Goal: Task Accomplishment & Management: Manage account settings

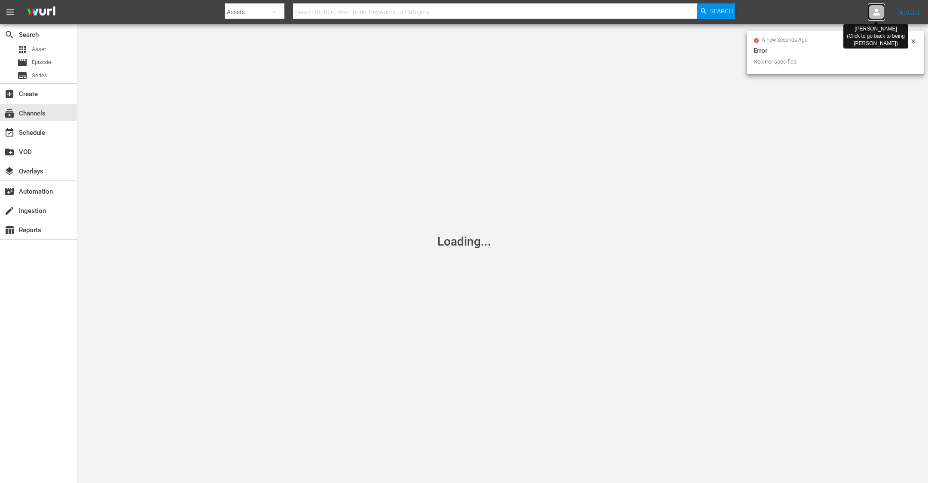
click at [878, 9] on icon at bounding box center [876, 12] width 7 height 7
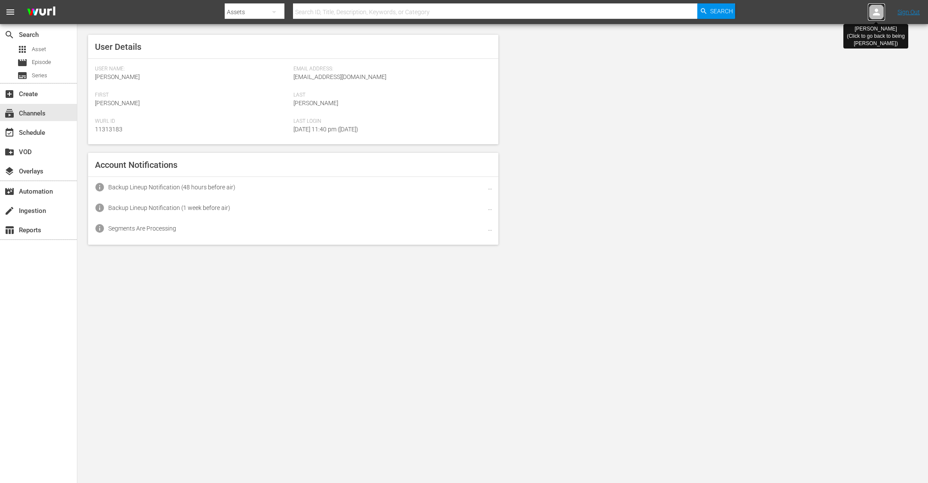
click at [878, 9] on icon at bounding box center [876, 12] width 7 height 7
click at [874, 7] on icon at bounding box center [877, 12] width 10 height 10
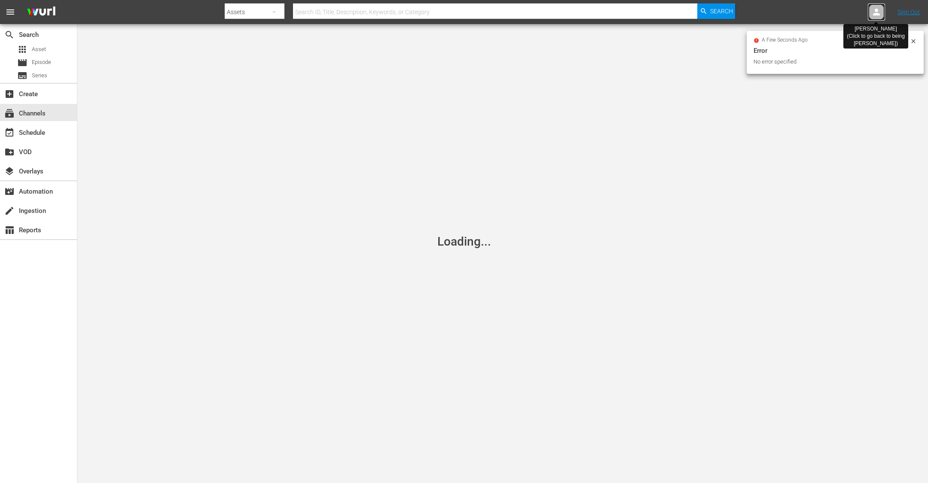
click at [877, 10] on icon at bounding box center [876, 12] width 7 height 7
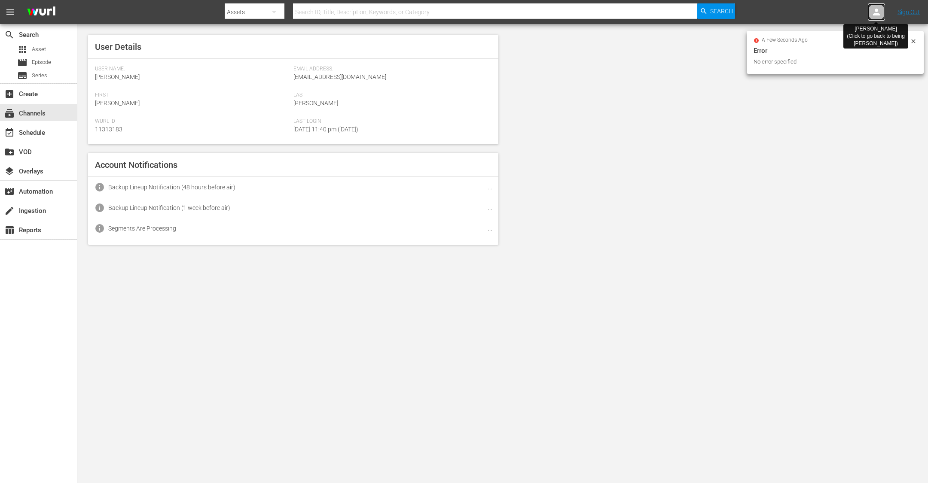
click at [877, 10] on icon at bounding box center [876, 12] width 7 height 7
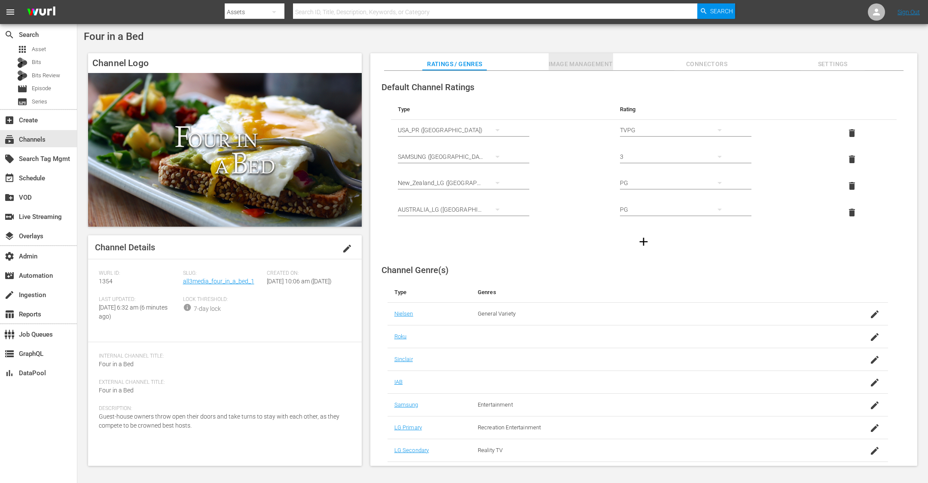
click at [600, 60] on span "Image Management" at bounding box center [581, 64] width 64 height 11
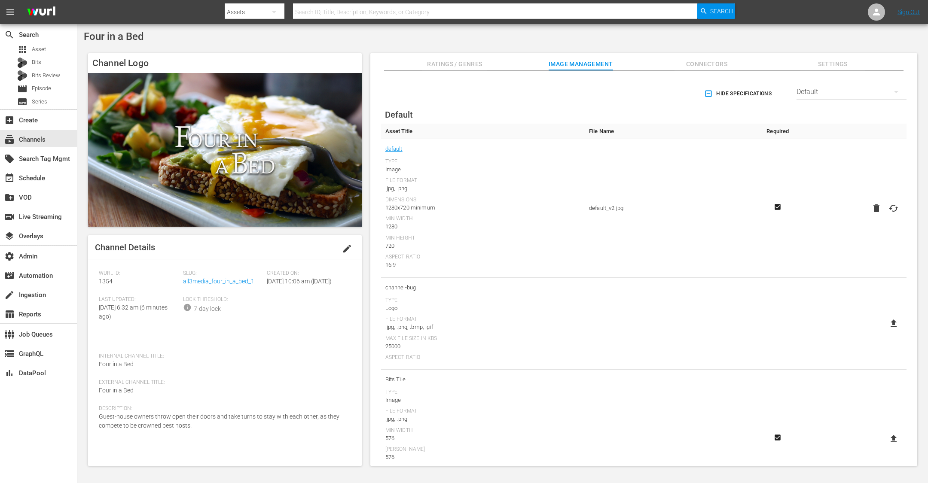
click at [828, 92] on div "Default" at bounding box center [852, 92] width 110 height 24
click at [837, 252] on div "LG" at bounding box center [848, 256] width 89 height 14
click at [890, 261] on icon at bounding box center [894, 265] width 10 height 10
click at [886, 273] on input "file" at bounding box center [885, 273] width 0 height 0
type input "C:\fakepath\FourInABed-LG-Thumbnail.png"
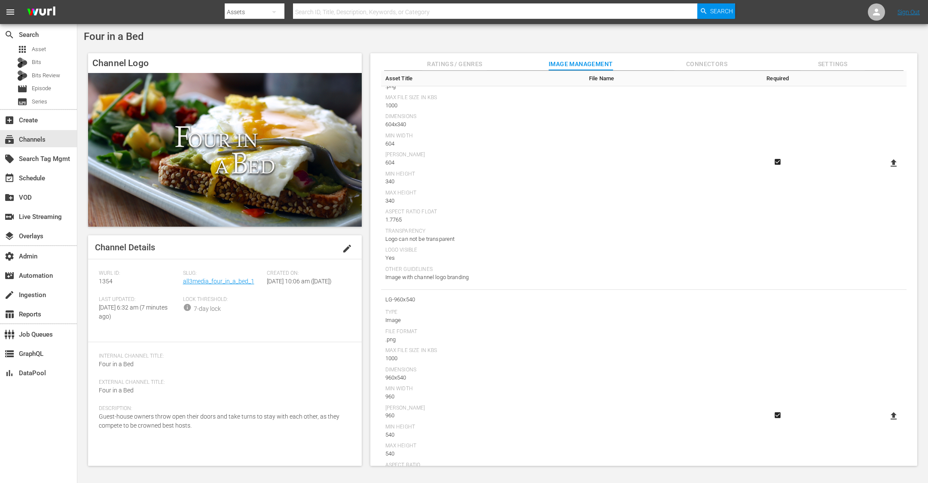
scroll to position [413, 0]
click at [893, 161] on icon at bounding box center [894, 163] width 6 height 7
click at [886, 171] on input "file" at bounding box center [885, 171] width 0 height 0
click at [891, 161] on icon at bounding box center [894, 163] width 6 height 7
click at [886, 171] on input "file" at bounding box center [885, 171] width 0 height 0
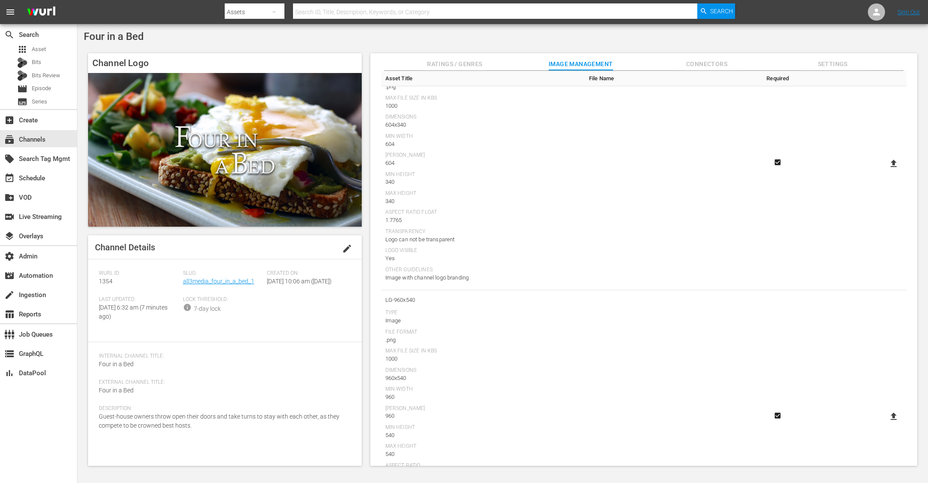
type input "C:\fakepath\FourInABed-LG-Thumbnail.png"
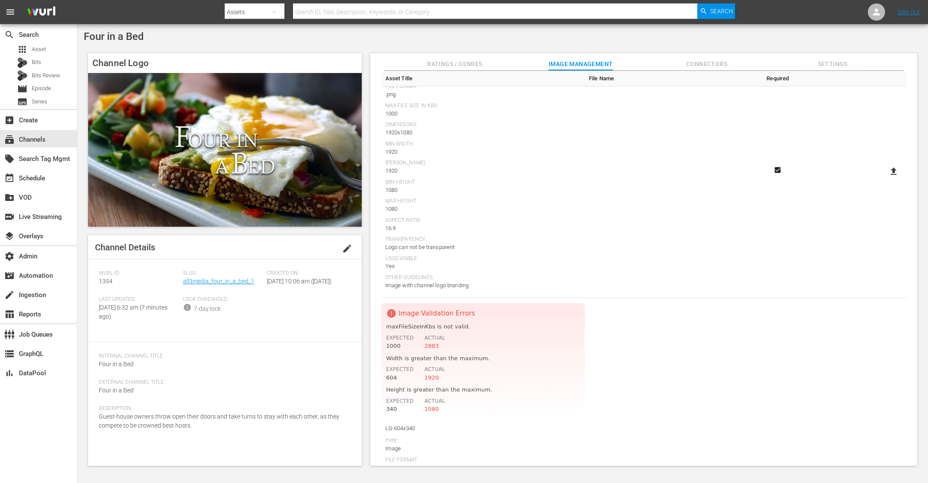
scroll to position [0, 0]
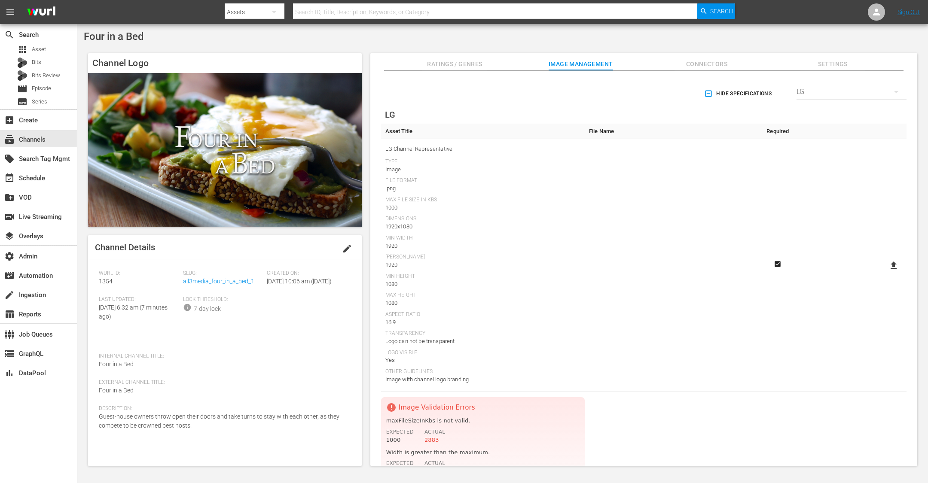
click at [889, 263] on icon at bounding box center [894, 265] width 10 height 10
click at [886, 273] on input "file" at bounding box center [885, 273] width 0 height 0
click at [892, 262] on icon at bounding box center [894, 265] width 6 height 7
click at [886, 273] on input "file" at bounding box center [885, 273] width 0 height 0
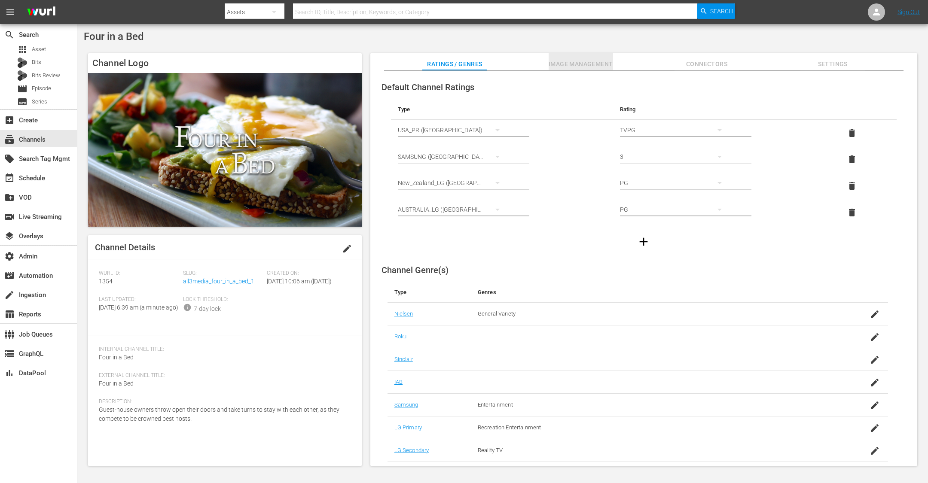
click at [588, 65] on span "Image Management" at bounding box center [581, 64] width 64 height 11
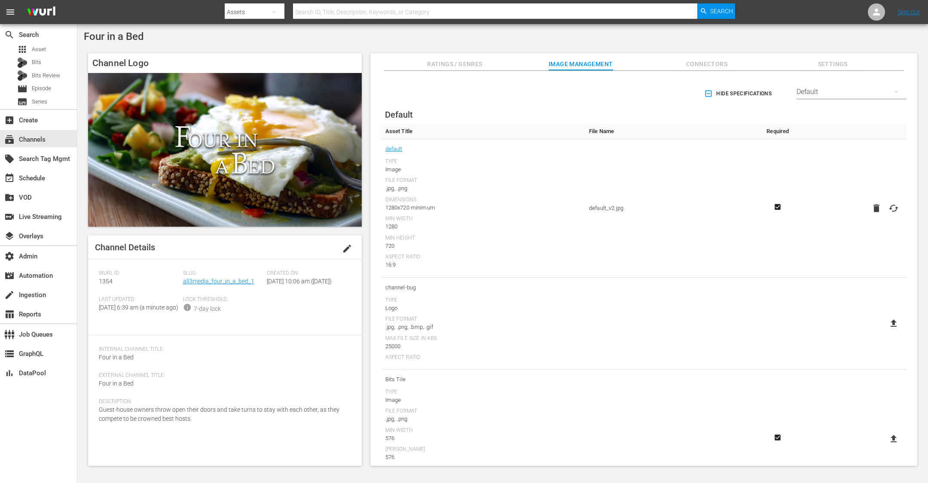
click at [821, 85] on div "Default" at bounding box center [852, 92] width 110 height 24
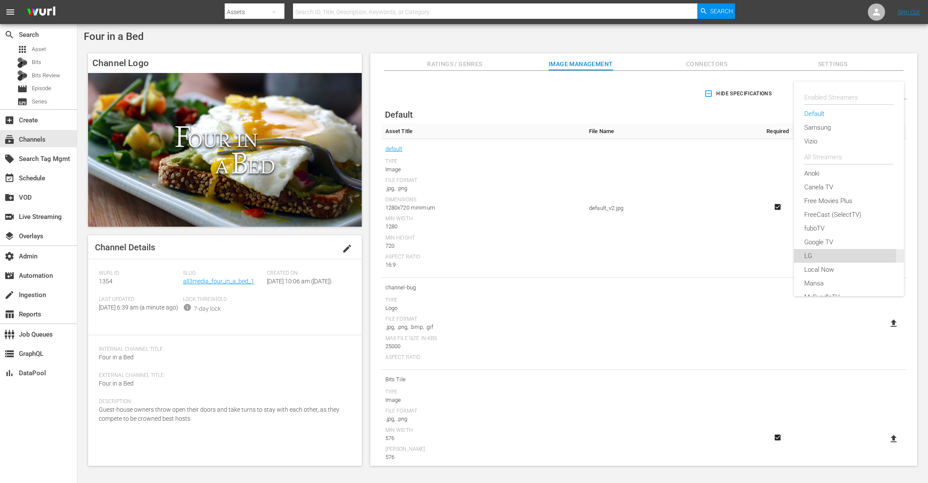
click at [818, 254] on div "LG" at bounding box center [848, 256] width 89 height 14
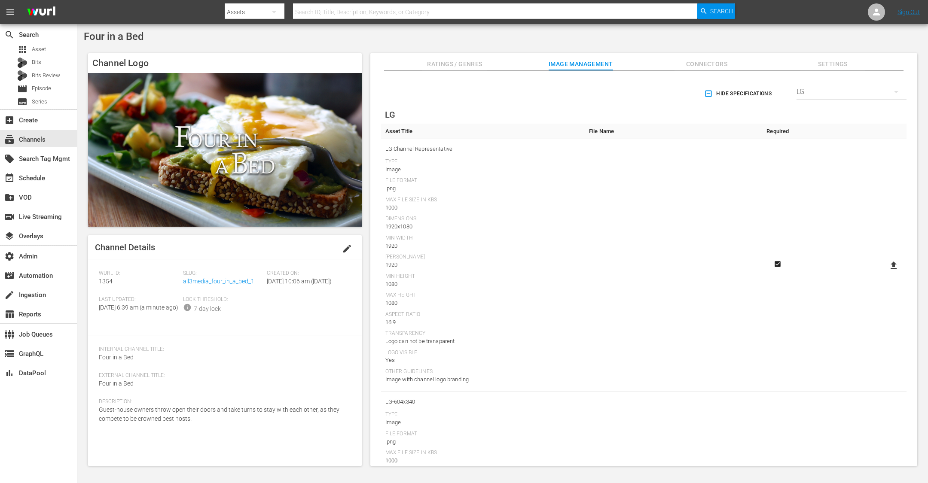
click at [707, 95] on icon "button" at bounding box center [708, 93] width 9 height 9
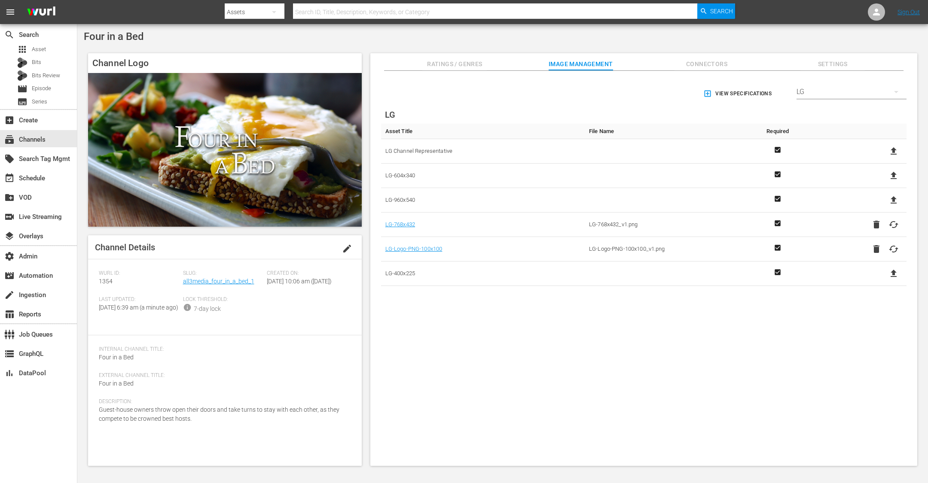
click at [889, 150] on icon at bounding box center [894, 151] width 10 height 10
click at [886, 159] on input "file" at bounding box center [885, 159] width 0 height 0
type input "C:\fakepath\FourInABed-LG-Thumbnail.png"
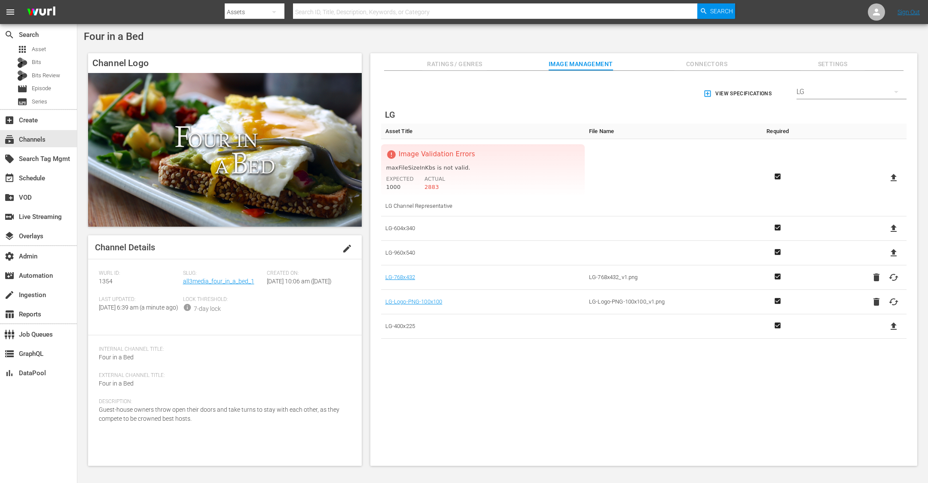
click at [705, 94] on icon "button" at bounding box center [708, 94] width 6 height 6
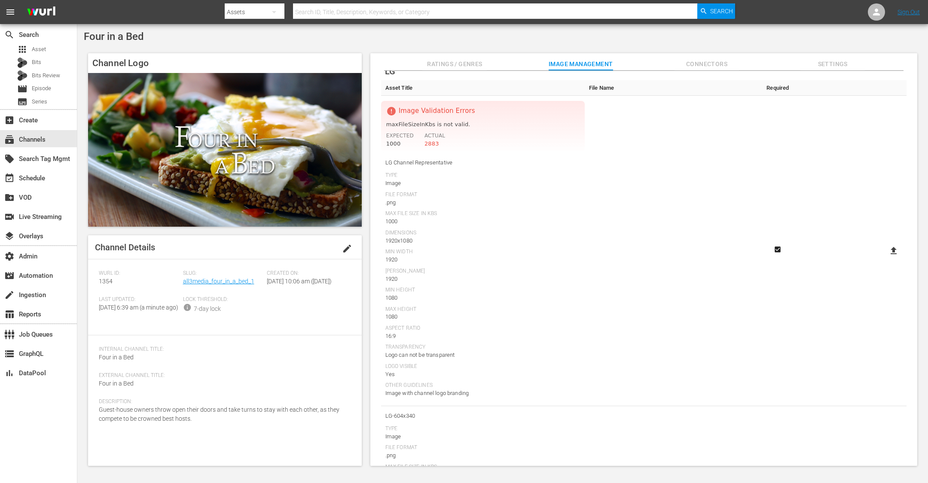
scroll to position [45, 0]
